Goal: Information Seeking & Learning: Find specific fact

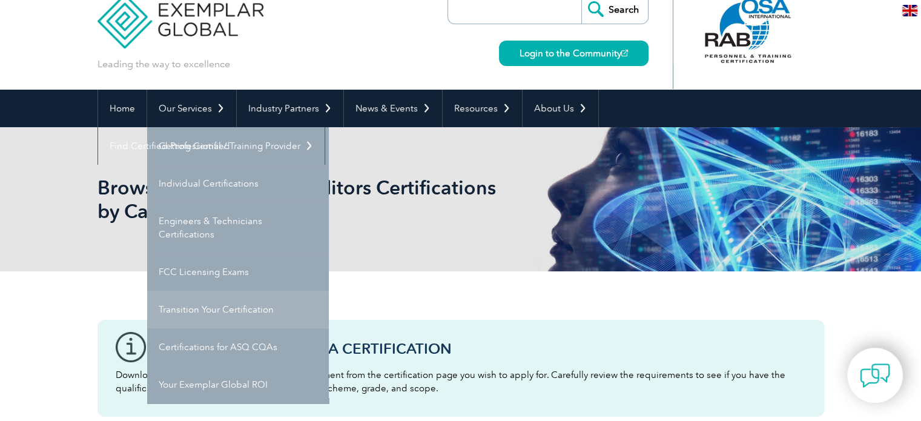
scroll to position [61, 0]
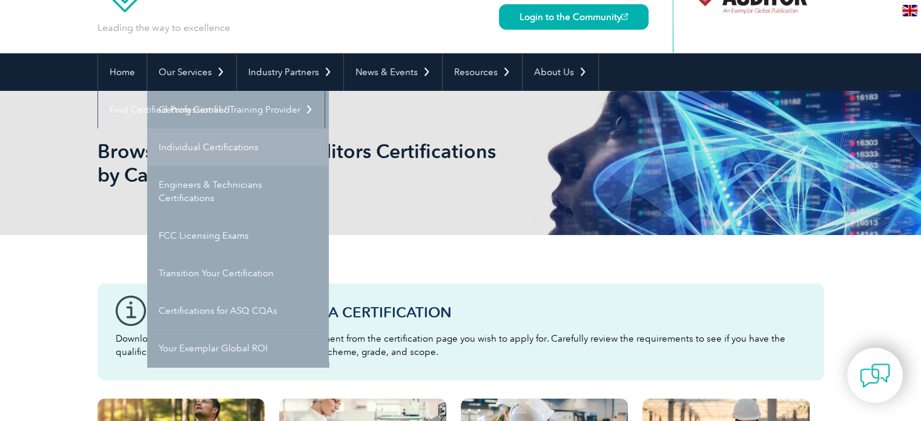
click at [216, 151] on link "Individual Certifications" at bounding box center [238, 147] width 182 height 38
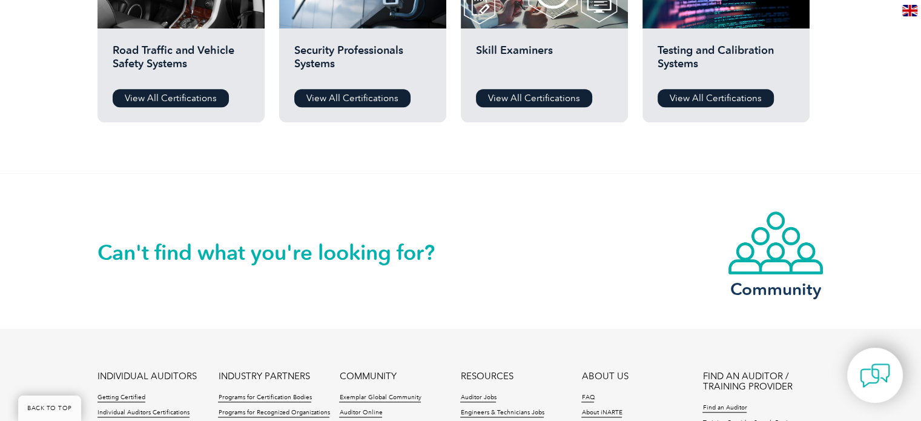
scroll to position [1325, 0]
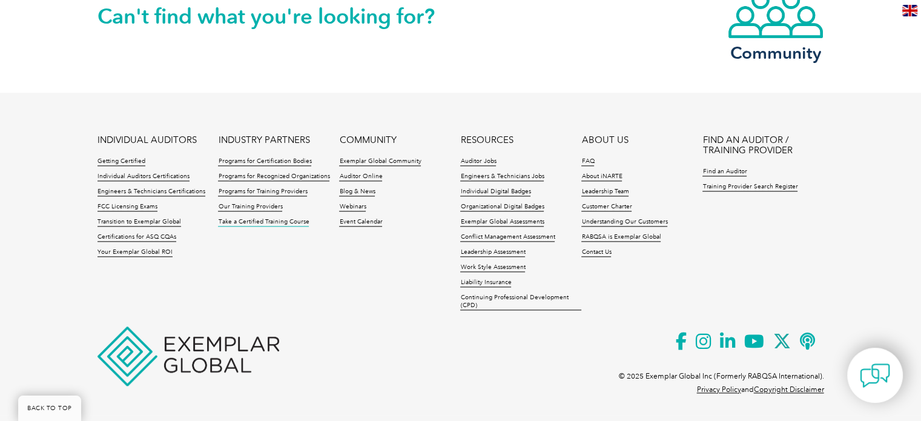
click at [255, 223] on link "Take a Certified Training Course" at bounding box center [263, 222] width 91 height 8
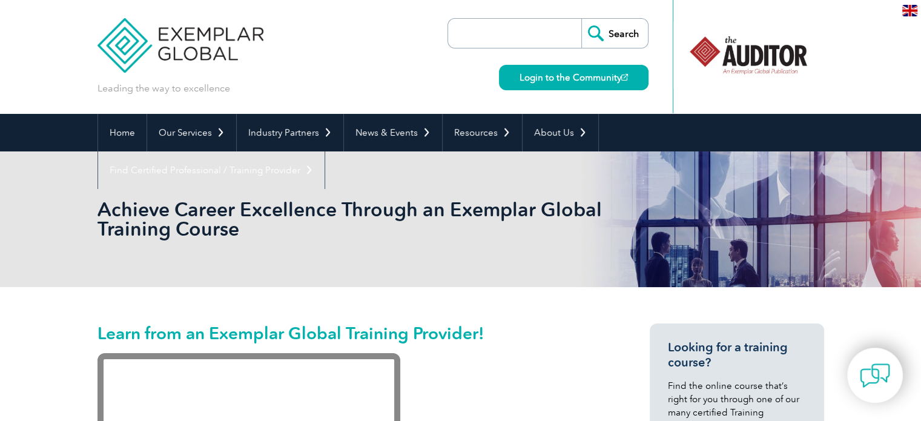
click at [542, 36] on input "search" at bounding box center [517, 33] width 127 height 29
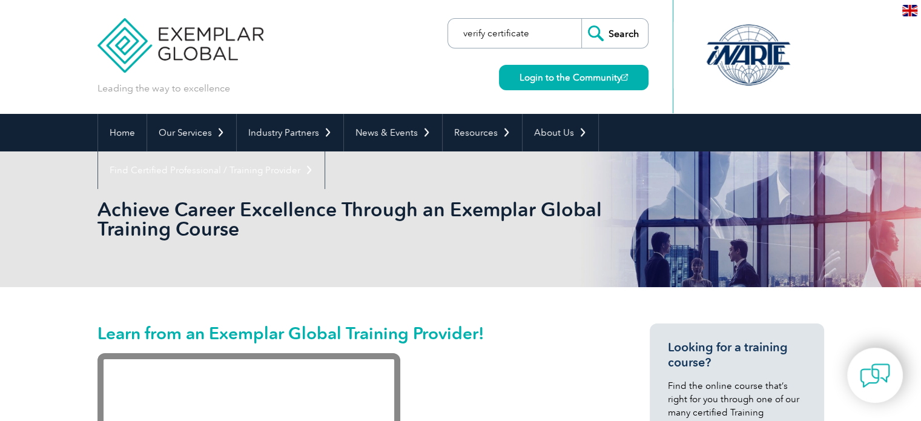
type input "verify certificate"
click at [608, 41] on input "Search" at bounding box center [614, 33] width 67 height 29
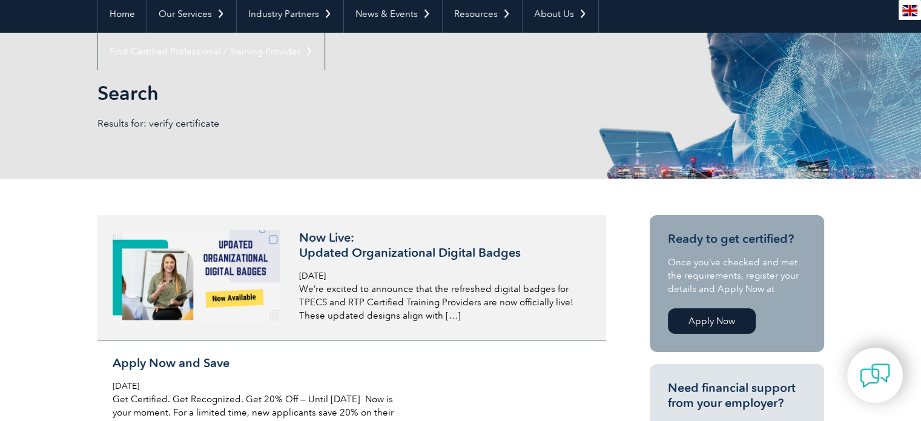
scroll to position [121, 0]
